Goal: Find contact information: Find contact information

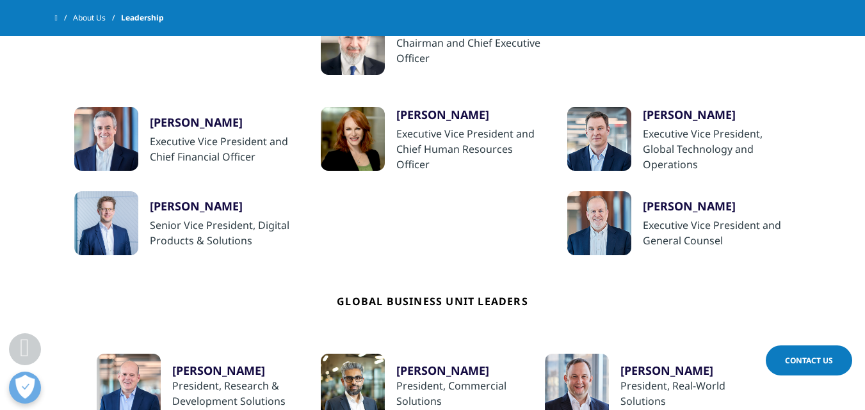
scroll to position [380, 0]
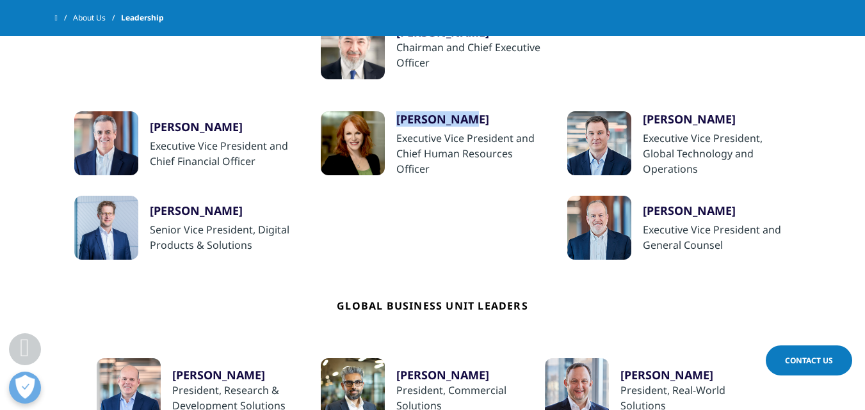
drag, startPoint x: 394, startPoint y: 111, endPoint x: 474, endPoint y: 122, distance: 80.8
click at [474, 122] on li "[PERSON_NAME] Chairman and Chief Executive Officer [PERSON_NAME] Executive Vice…" at bounding box center [432, 234] width 717 height 439
copy div "[PERSON_NAME]"
drag, startPoint x: 147, startPoint y: 202, endPoint x: 188, endPoint y: 246, distance: 60.7
click at [230, 203] on div "[PERSON_NAME] Senior Vice President, Digital Products & Solutions" at bounding box center [186, 228] width 224 height 64
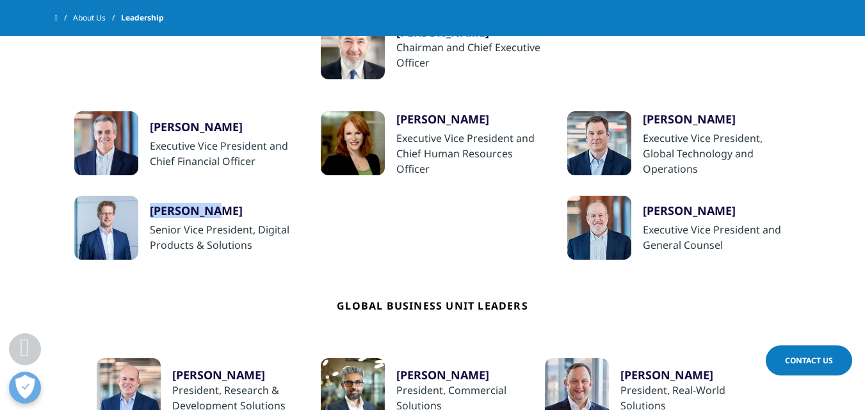
click at [175, 216] on div "[PERSON_NAME]" at bounding box center [224, 210] width 148 height 15
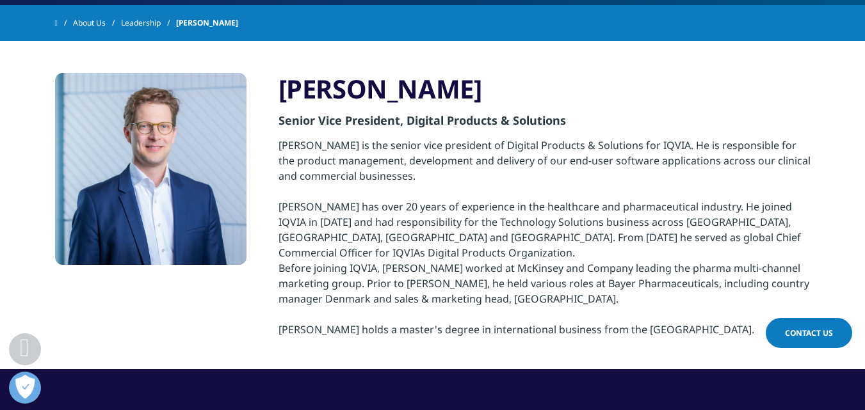
scroll to position [296, 0]
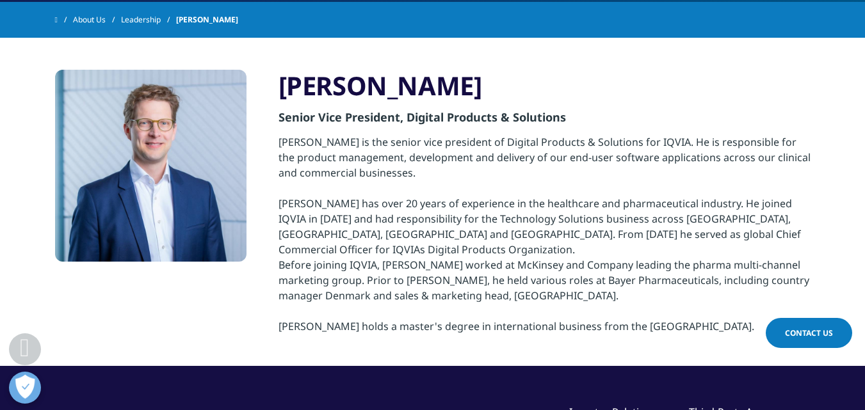
drag, startPoint x: 283, startPoint y: 83, endPoint x: 583, endPoint y: 112, distance: 300.9
click at [583, 112] on div "[PERSON_NAME] Senior Vice President, Digital Products & Solutions [PERSON_NAME]…" at bounding box center [544, 202] width 532 height 264
copy div "[PERSON_NAME] Senior Vice President, Digital Products & Solutions"
